Goal: Information Seeking & Learning: Learn about a topic

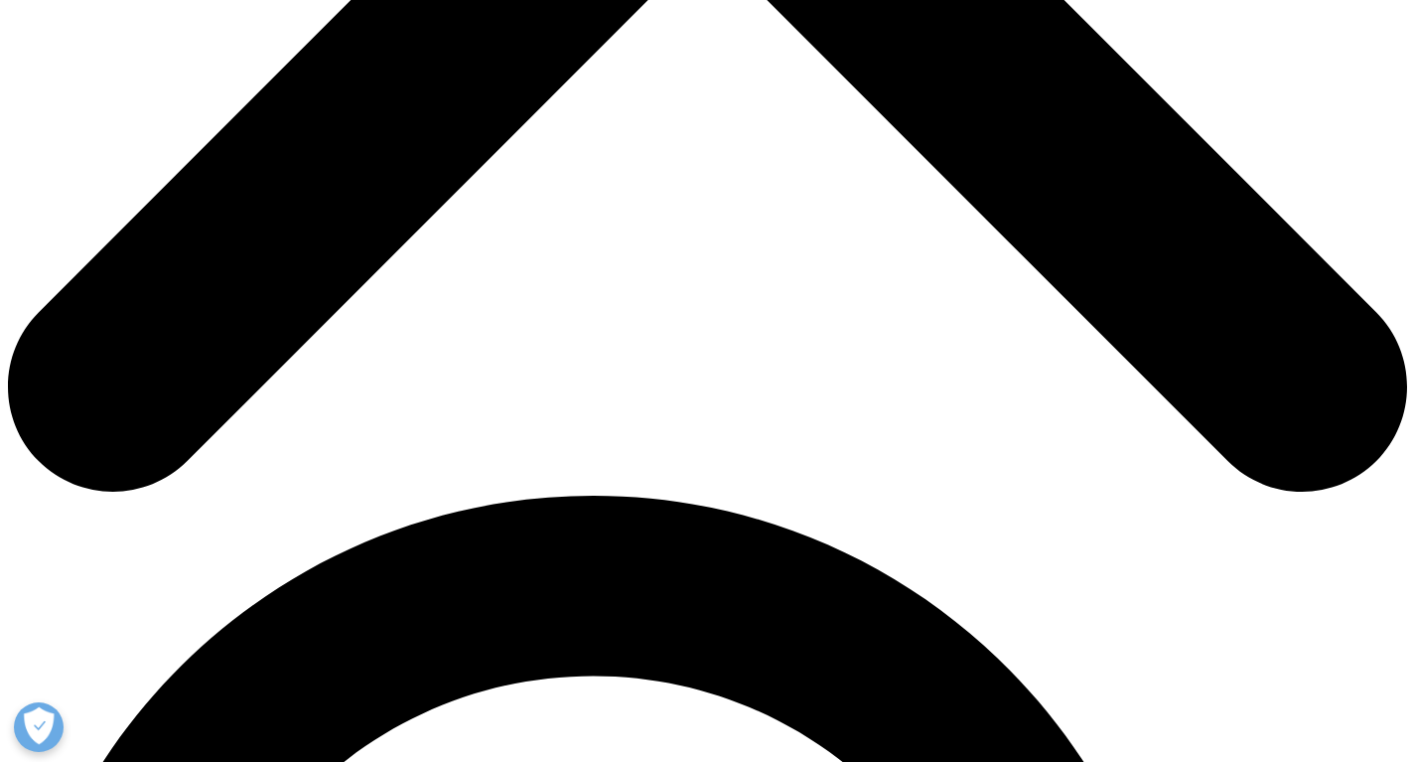
scroll to position [800, 0]
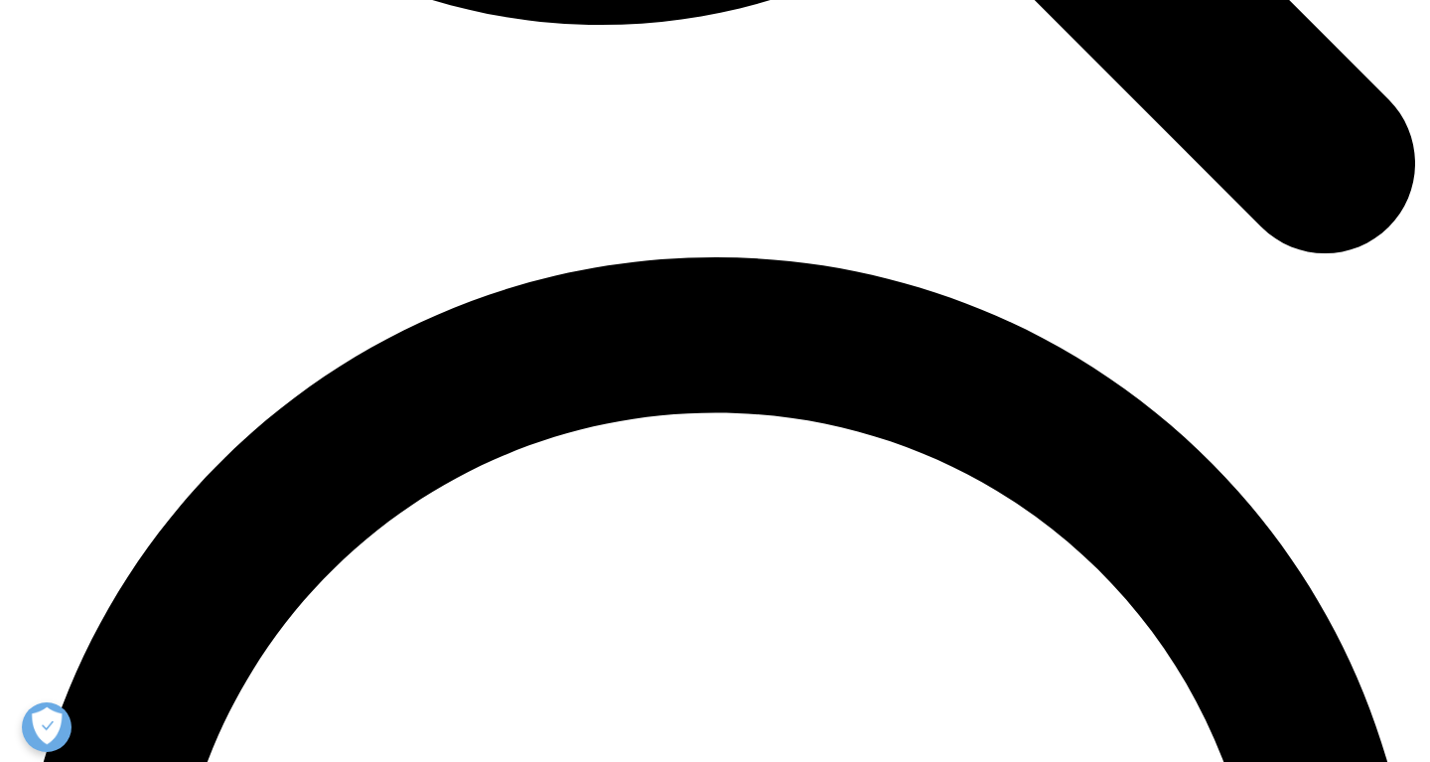
scroll to position [2580, 0]
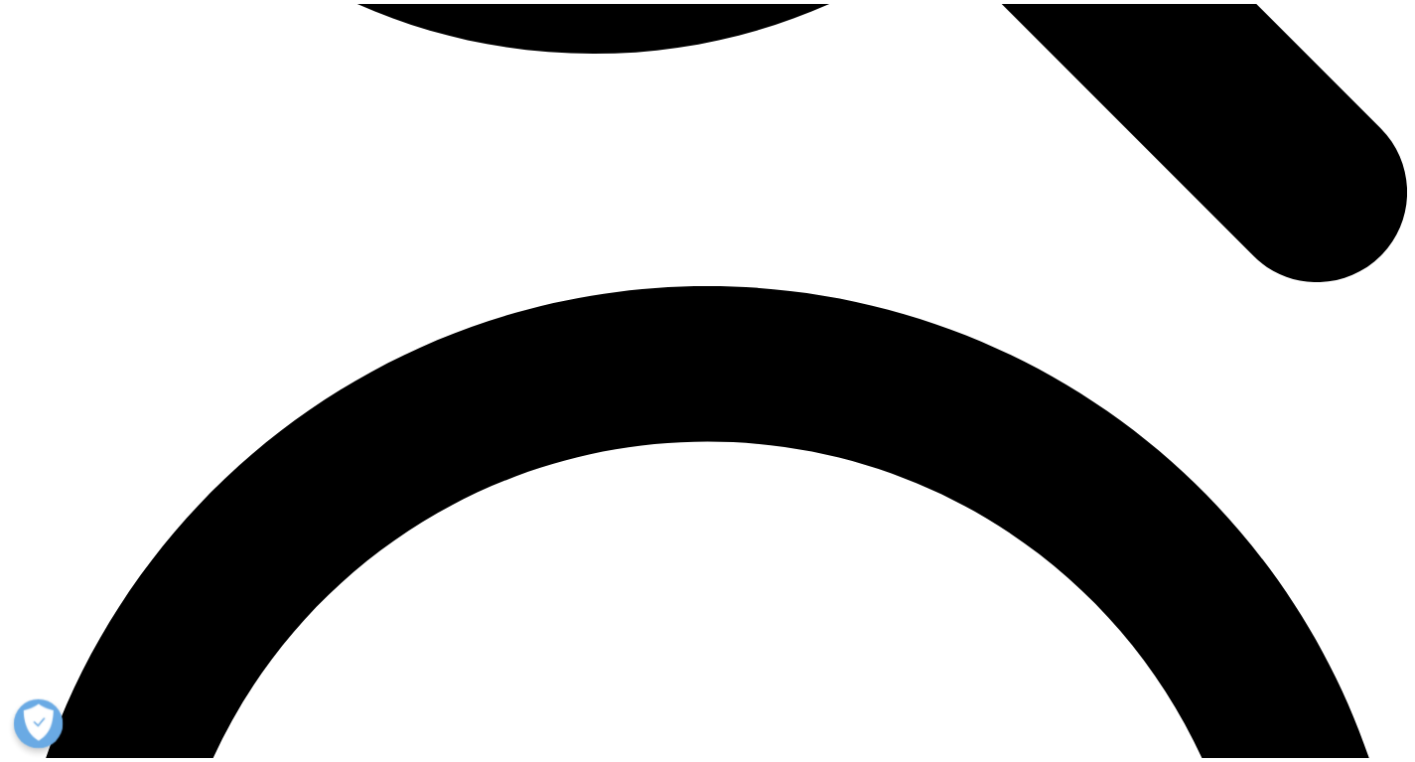
scroll to position [72, 0]
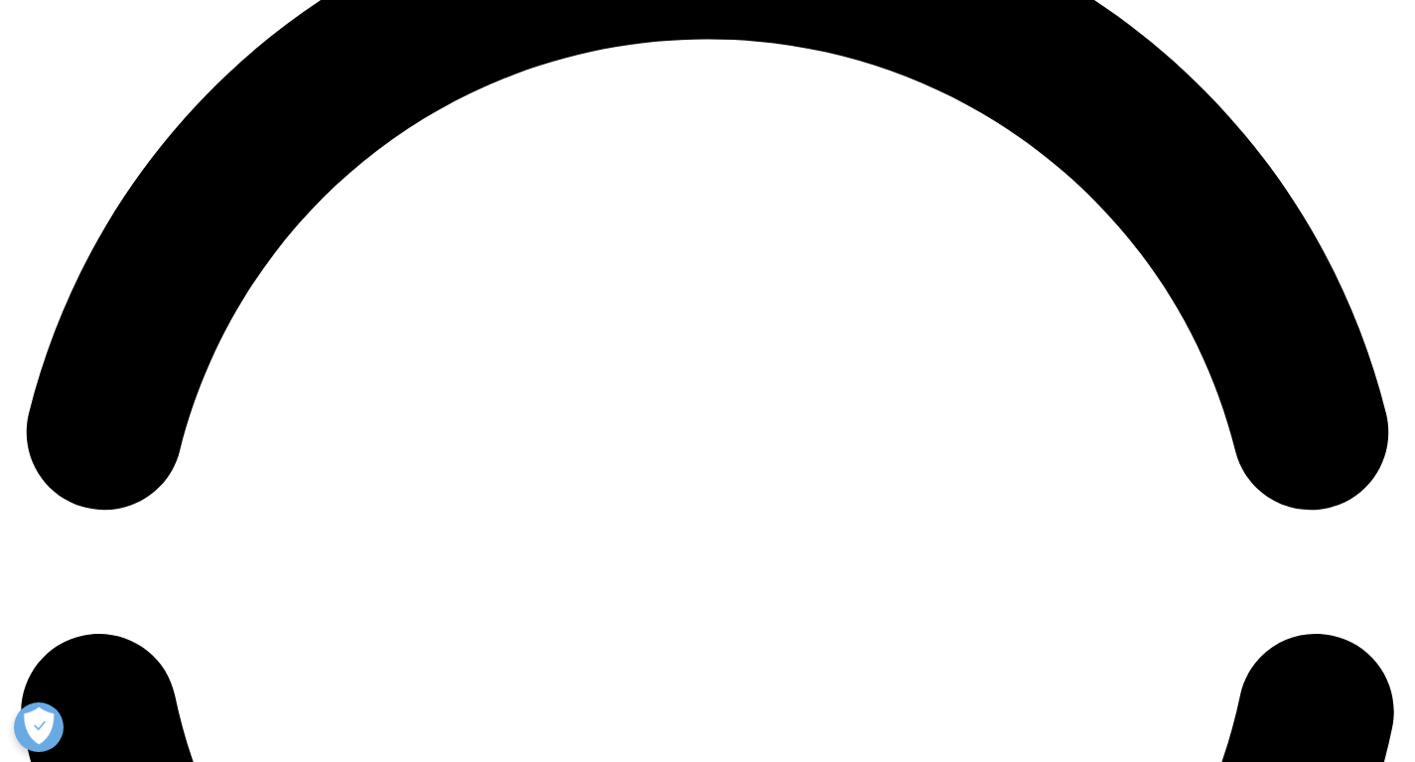
scroll to position [2947, 0]
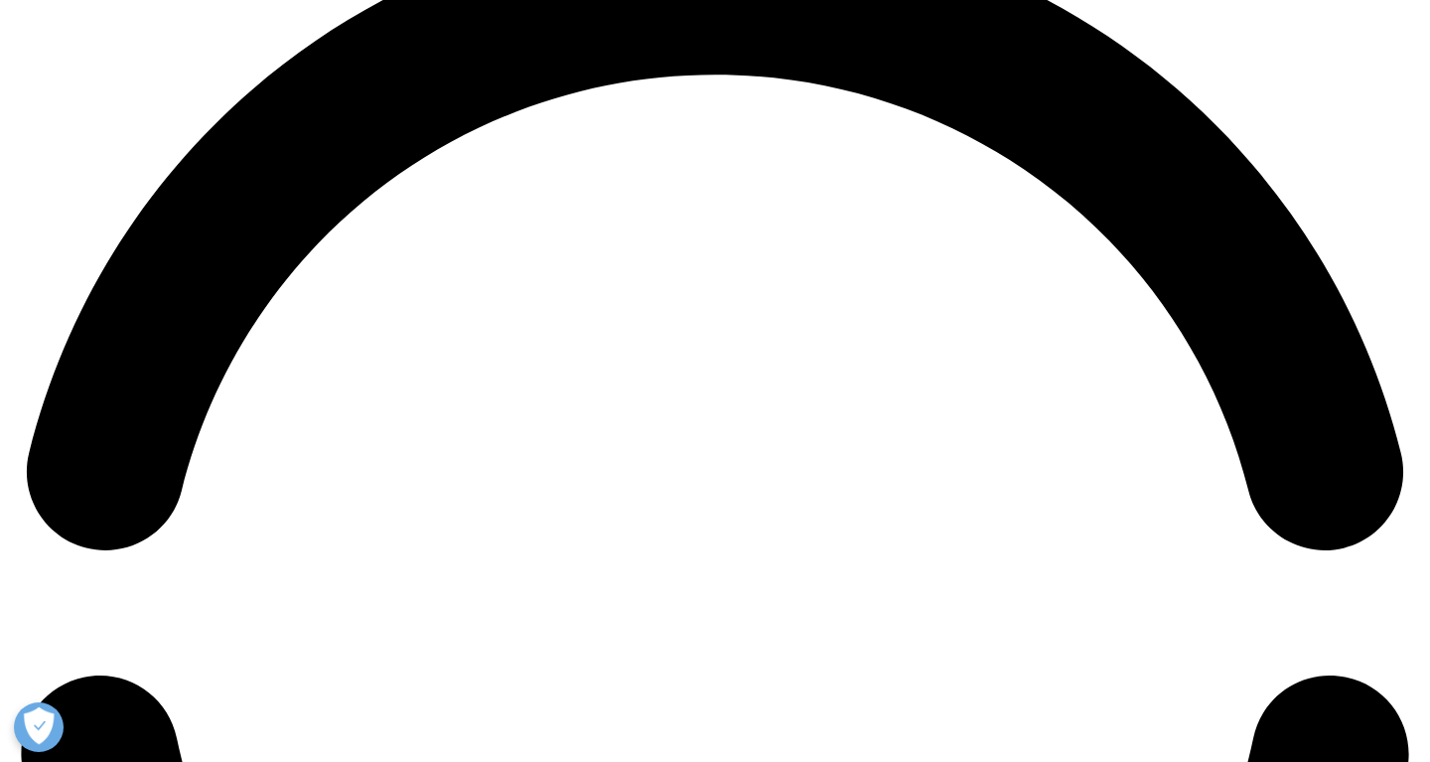
drag, startPoint x: 804, startPoint y: 345, endPoint x: 1006, endPoint y: 349, distance: 201.6
drag, startPoint x: 1012, startPoint y: 349, endPoint x: 1024, endPoint y: 348, distance: 12.0
drag, startPoint x: 1011, startPoint y: 348, endPoint x: 807, endPoint y: 346, distance: 203.6
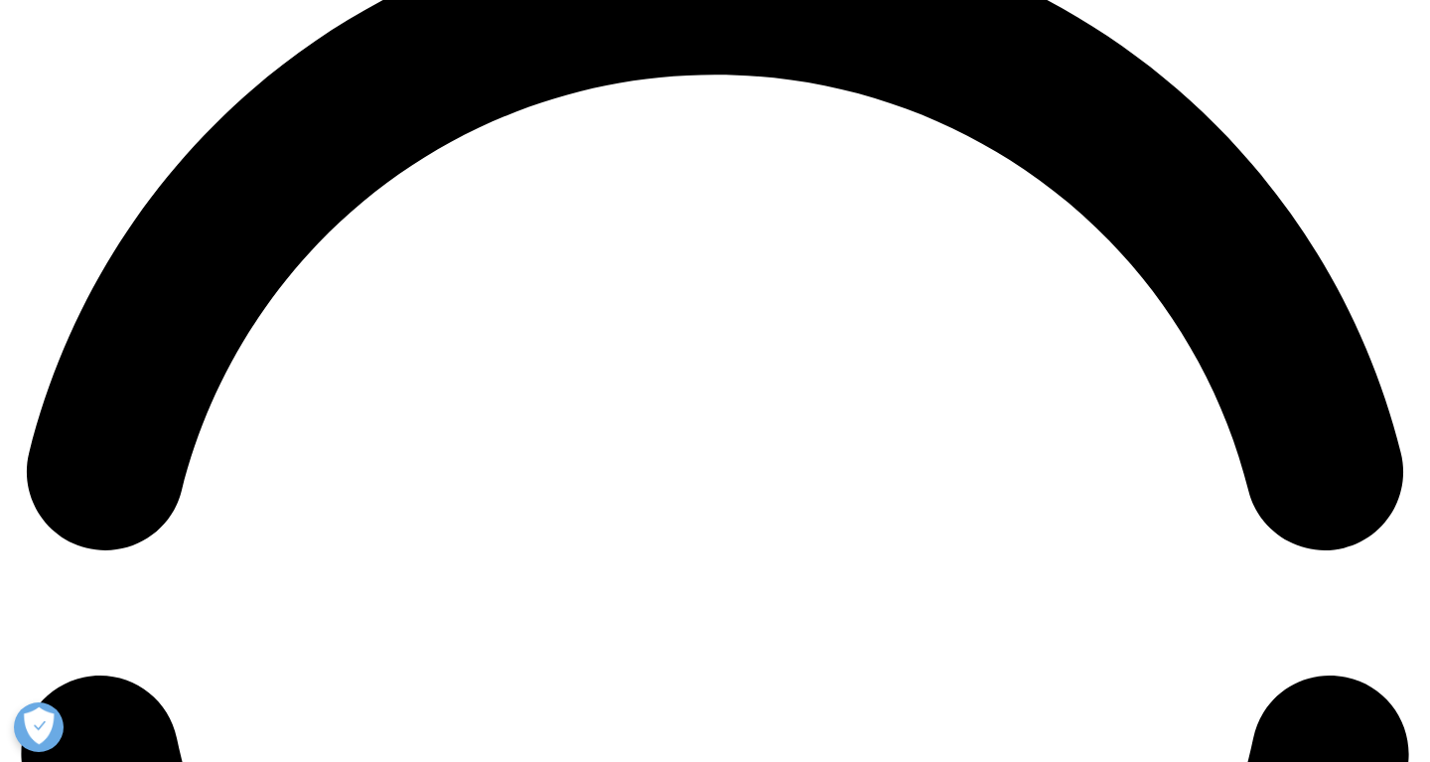
drag, startPoint x: 801, startPoint y: 348, endPoint x: 946, endPoint y: 355, distance: 145.1
drag, startPoint x: 837, startPoint y: 349, endPoint x: 1024, endPoint y: 353, distance: 186.7
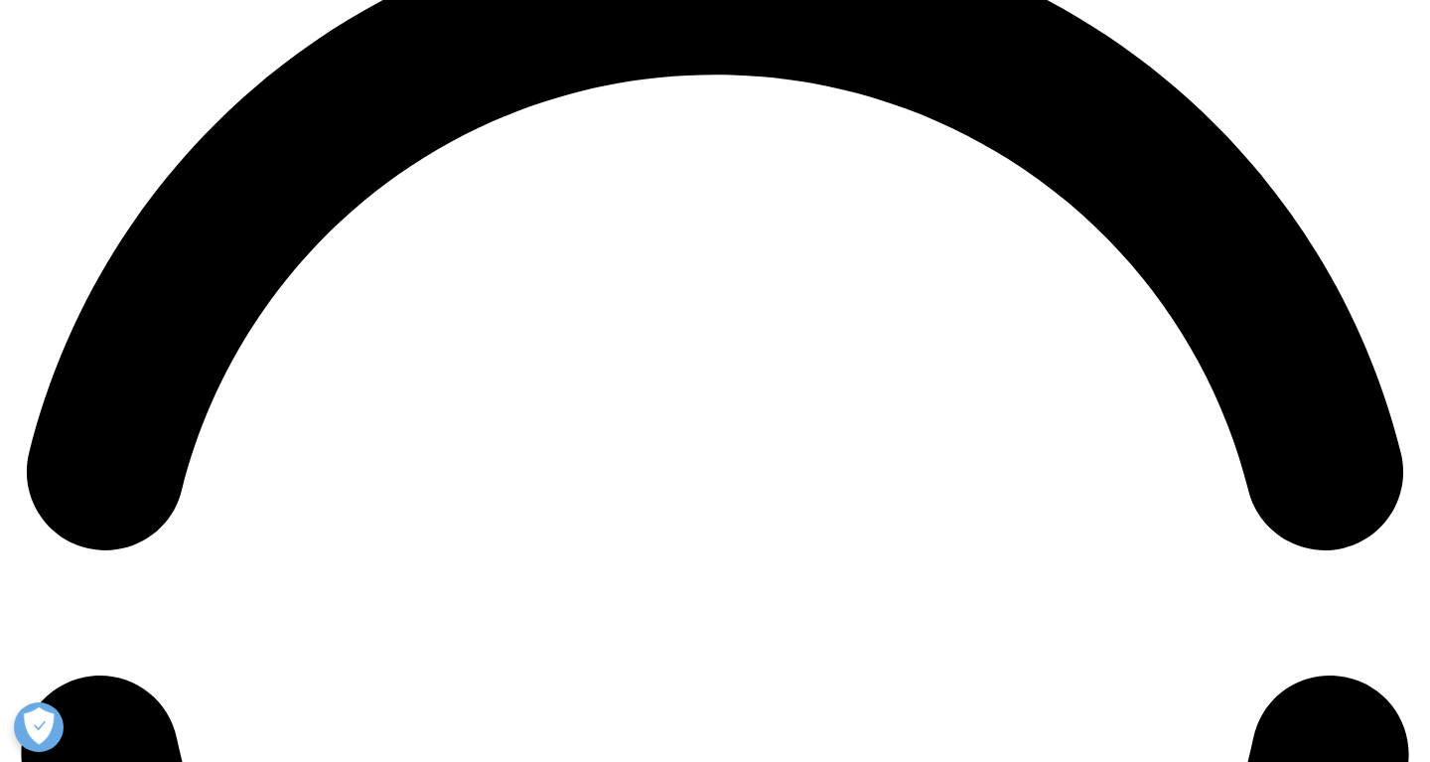
drag, startPoint x: 1025, startPoint y: 348, endPoint x: 804, endPoint y: 347, distance: 220.5
copy p "IQVIA Strategic Site Networks"
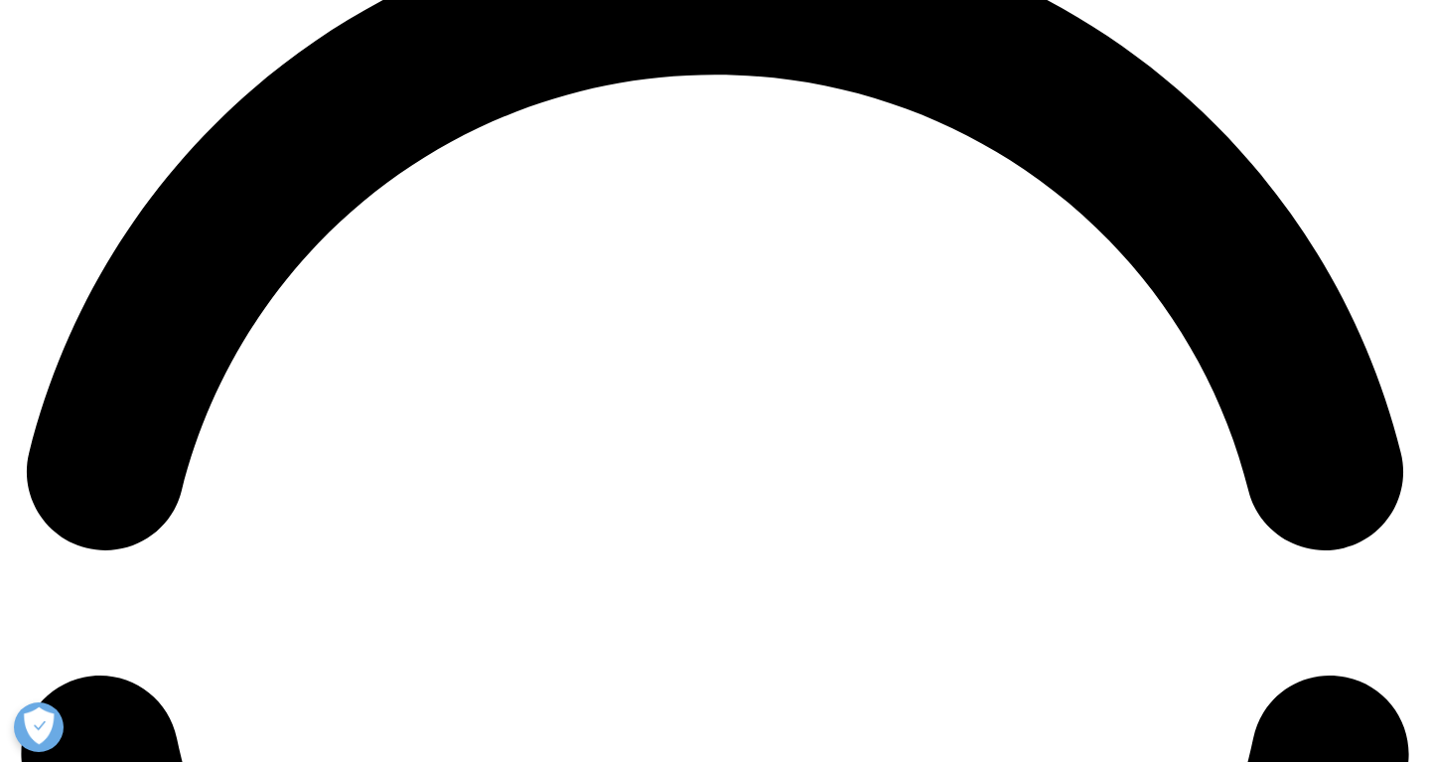
drag, startPoint x: 1298, startPoint y: 56, endPoint x: 1223, endPoint y: 109, distance: 91.8
